Goal: Navigation & Orientation: Go to known website

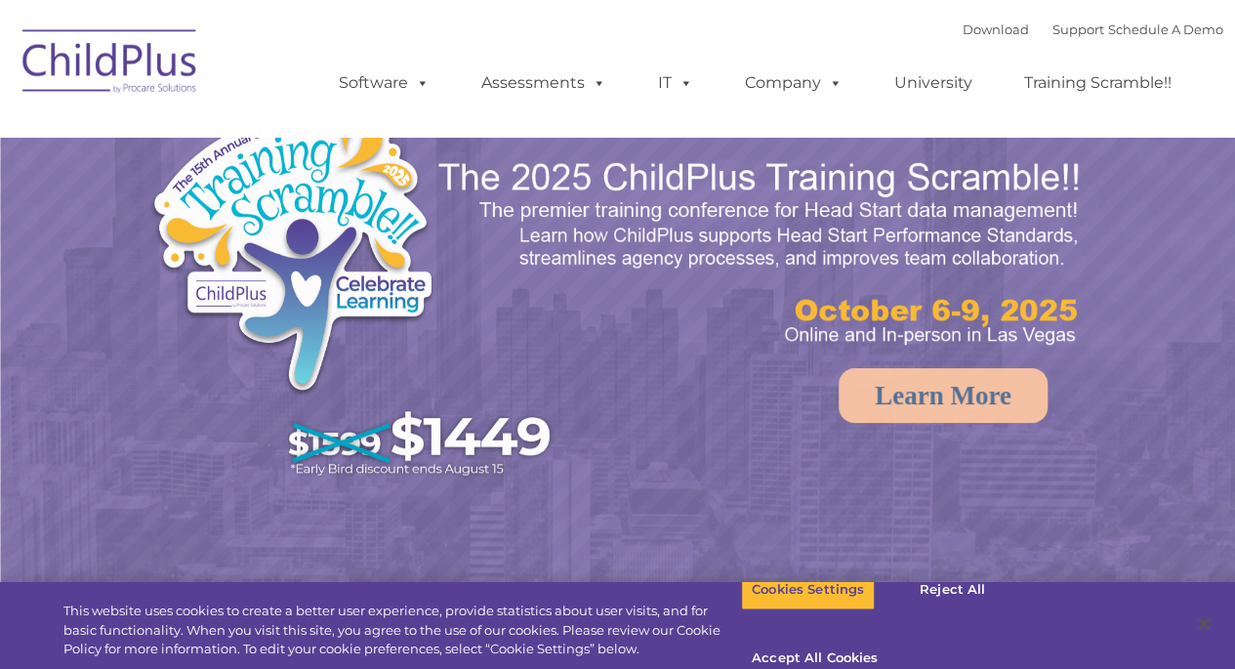
select select "MEDIUM"
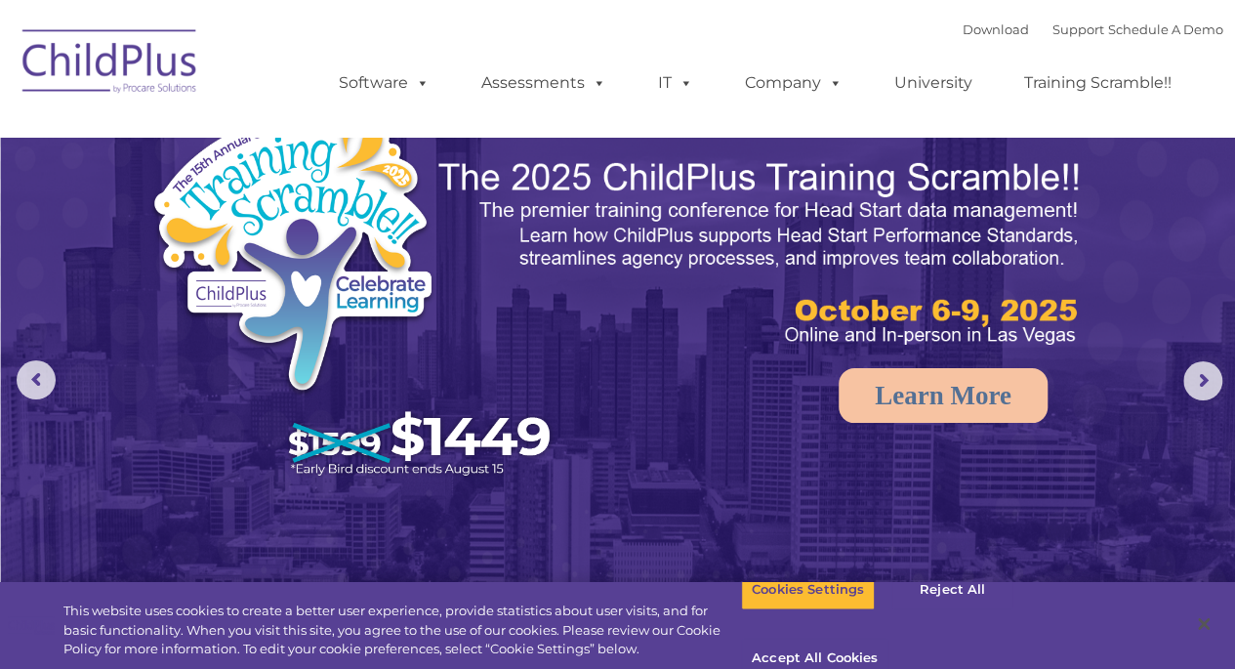
click at [137, 65] on img at bounding box center [110, 65] width 195 height 98
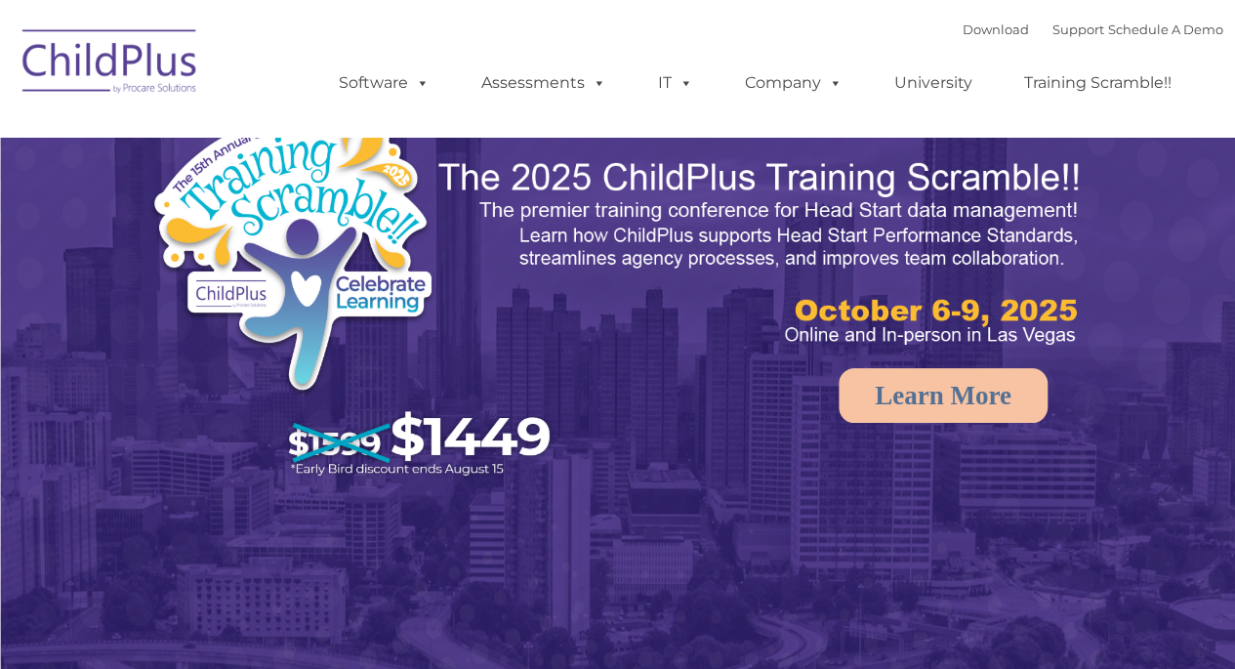
select select "MEDIUM"
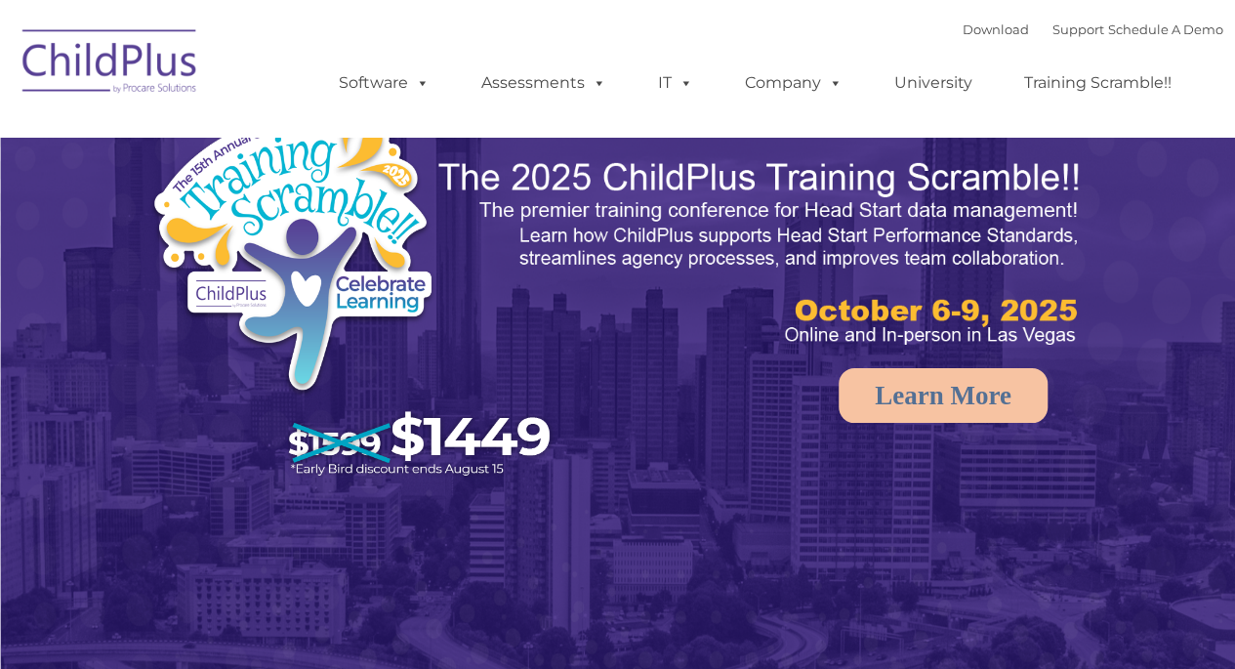
select select "MEDIUM"
